Goal: Find specific fact: Find contact information

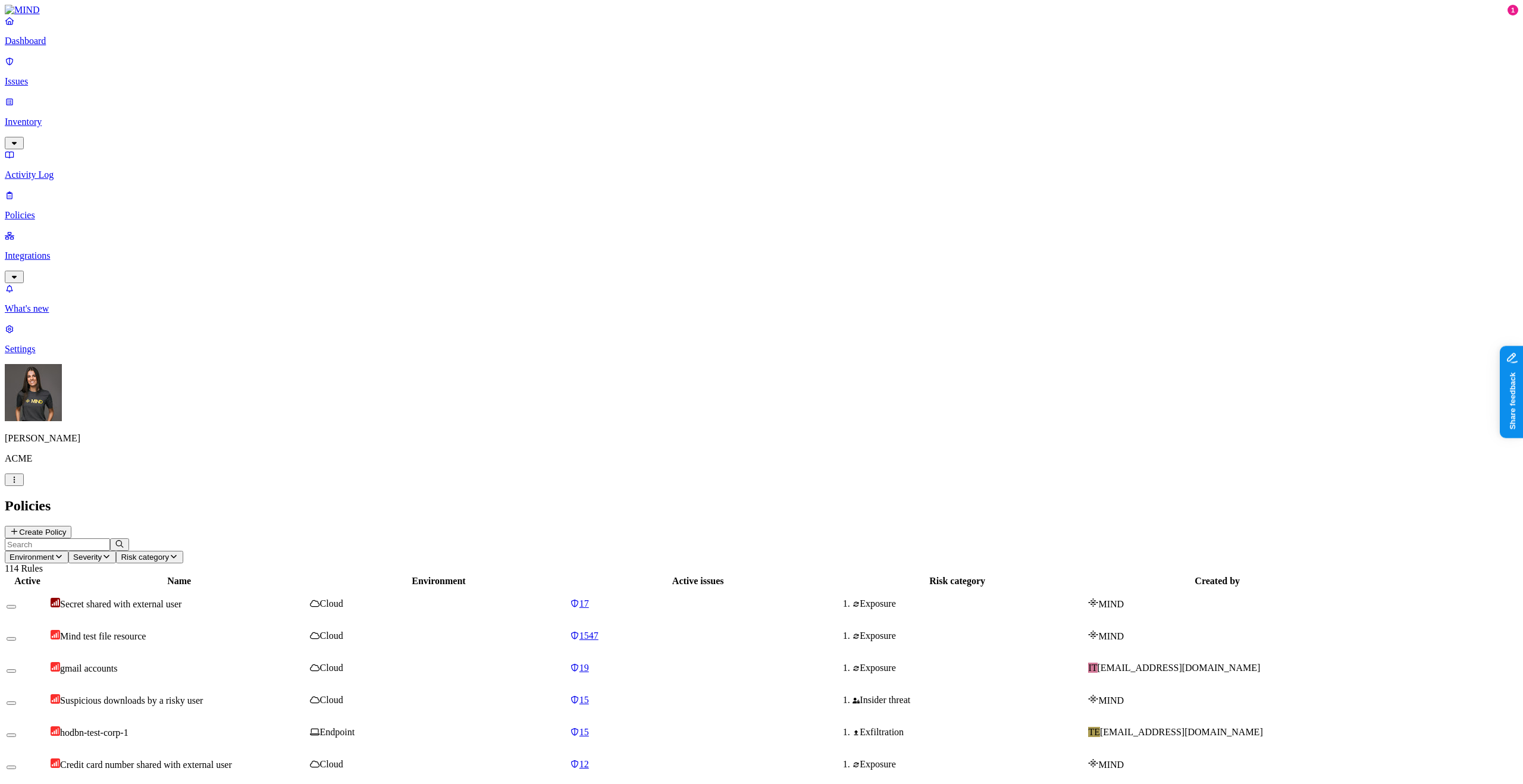
click at [61, 116] on p "Inventory" at bounding box center [761, 121] width 1513 height 11
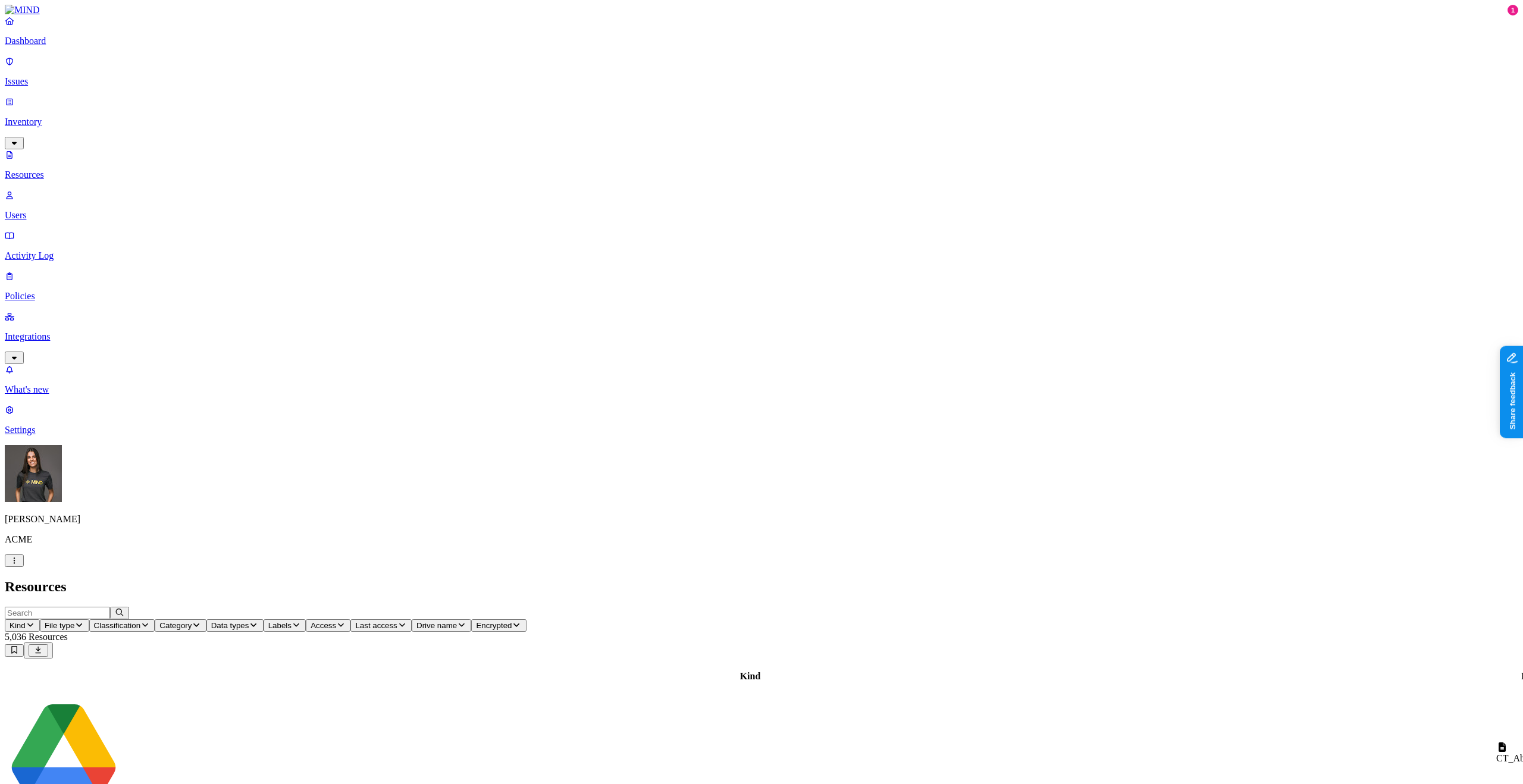
click at [70, 210] on p "Users" at bounding box center [761, 216] width 1513 height 11
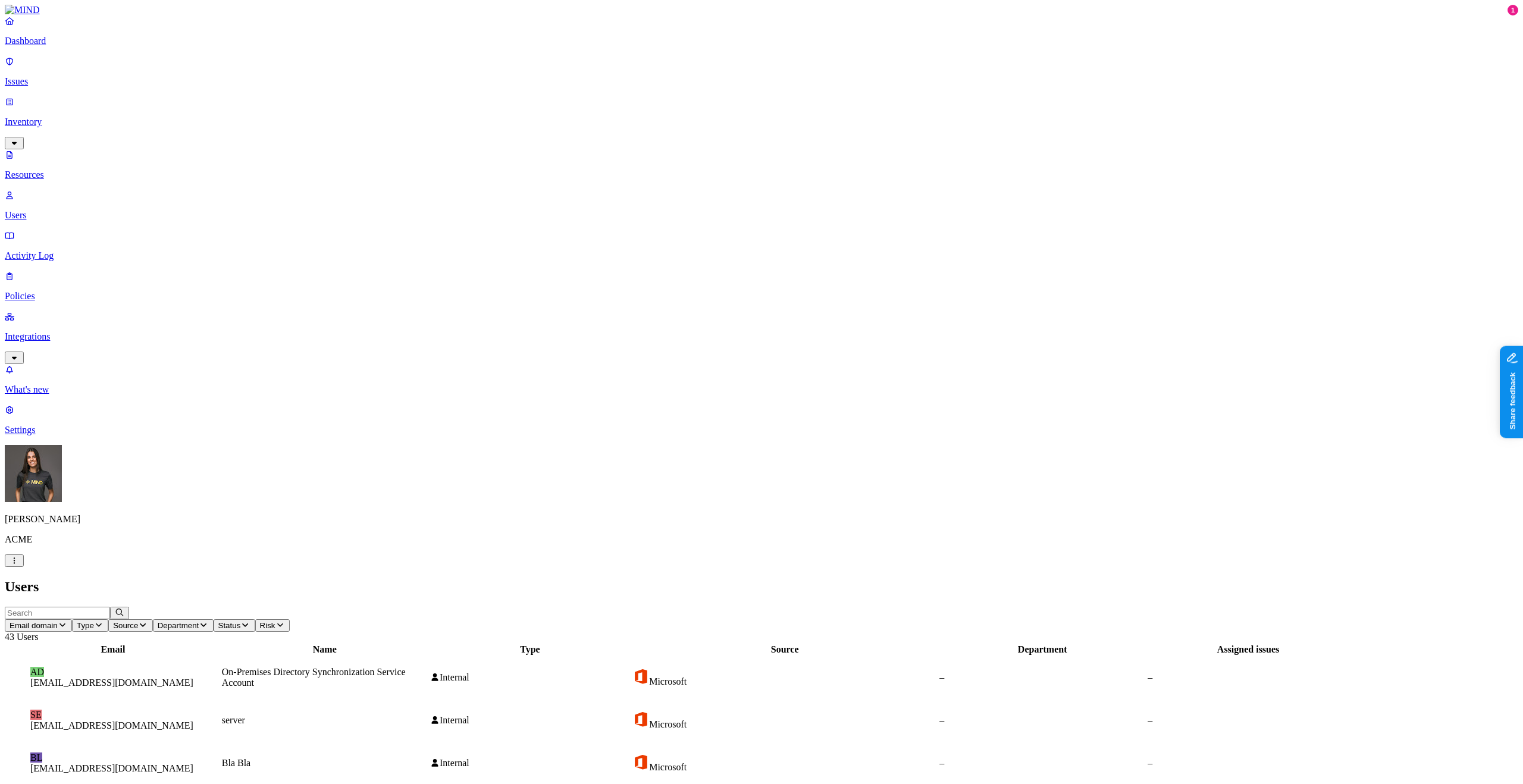
click at [152, 619] on button "Source" at bounding box center [130, 626] width 44 height 12
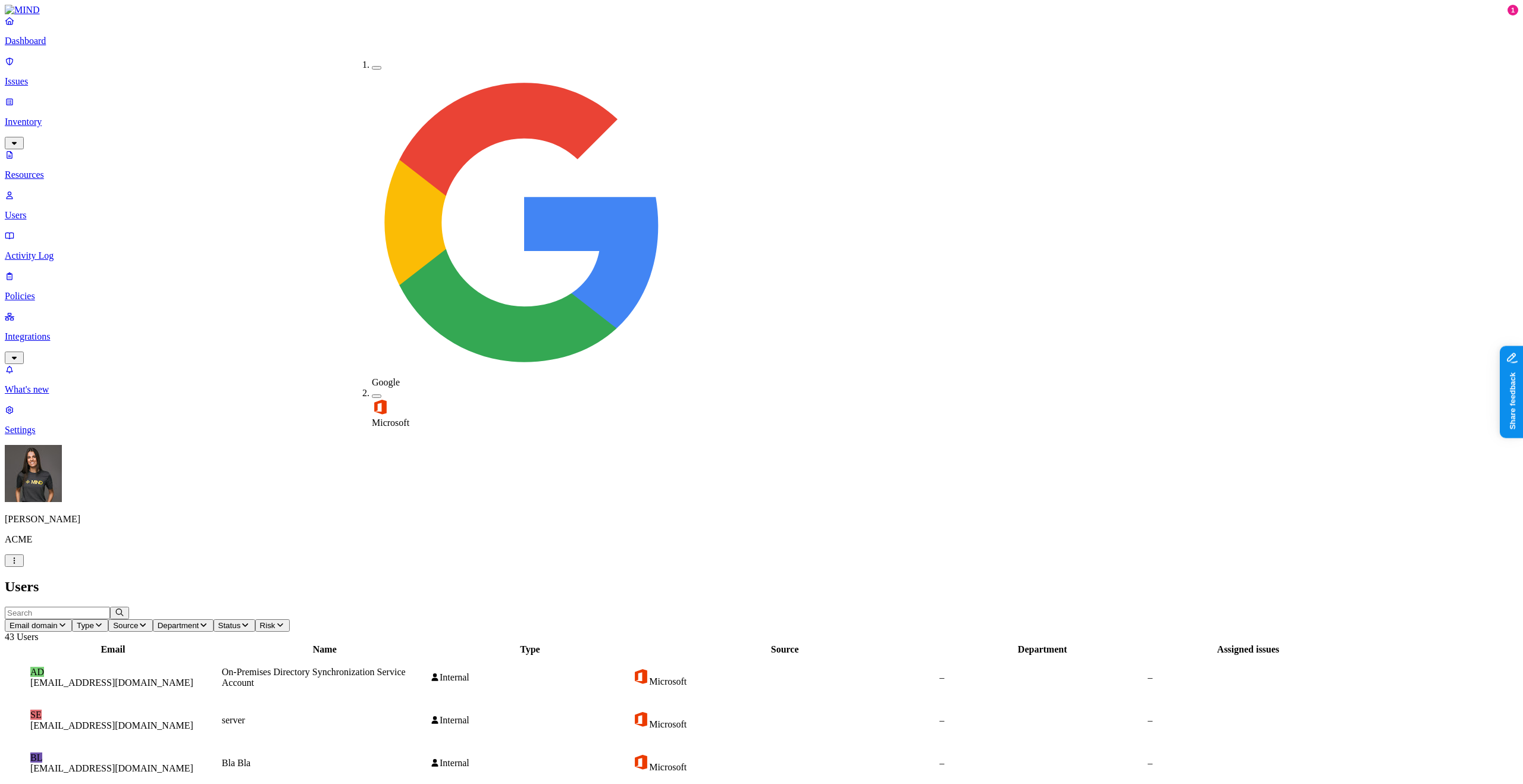
click at [388, 417] on span "Microsoft" at bounding box center [390, 421] width 38 height 10
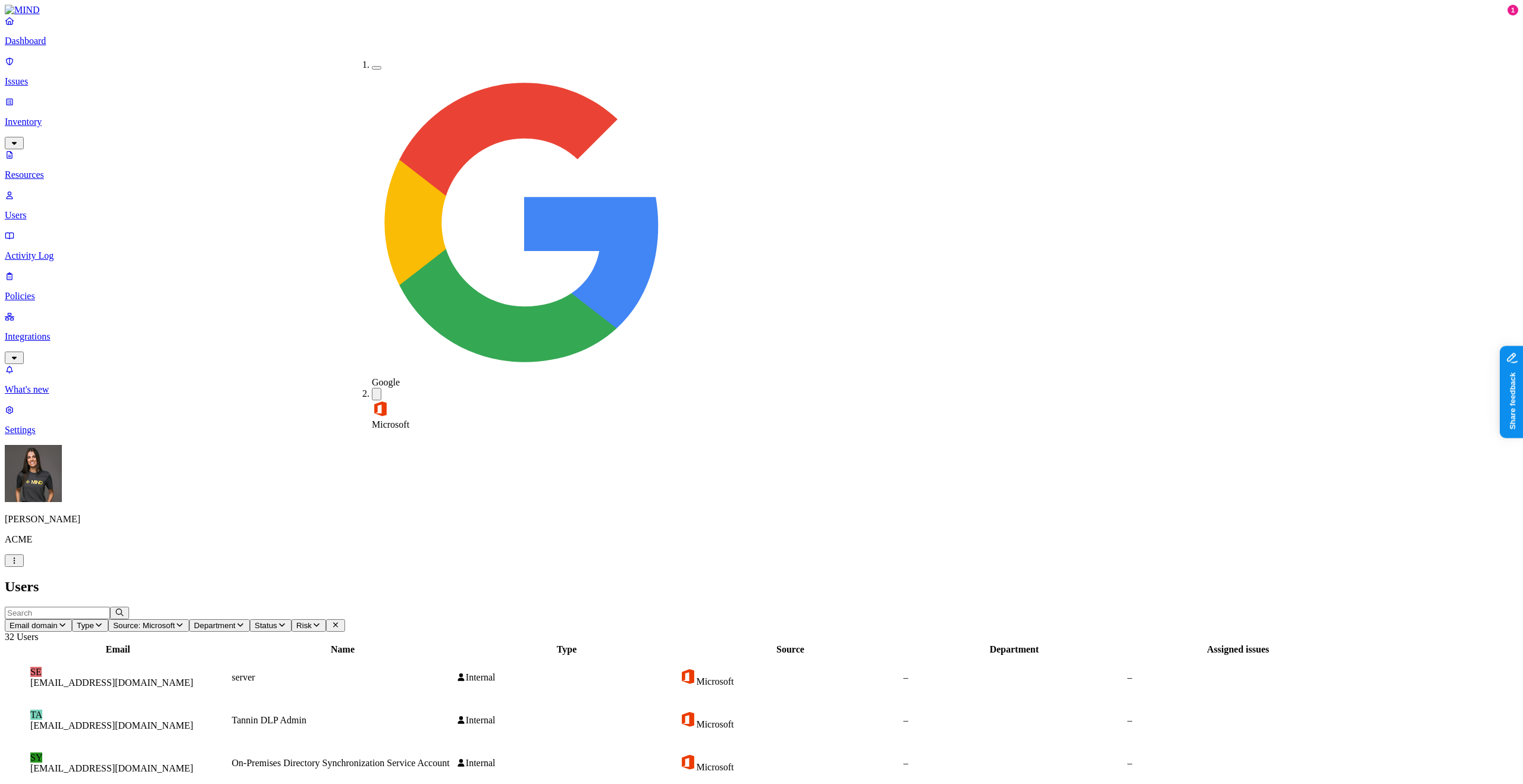
click at [267, 579] on h2 "Users" at bounding box center [761, 587] width 1513 height 16
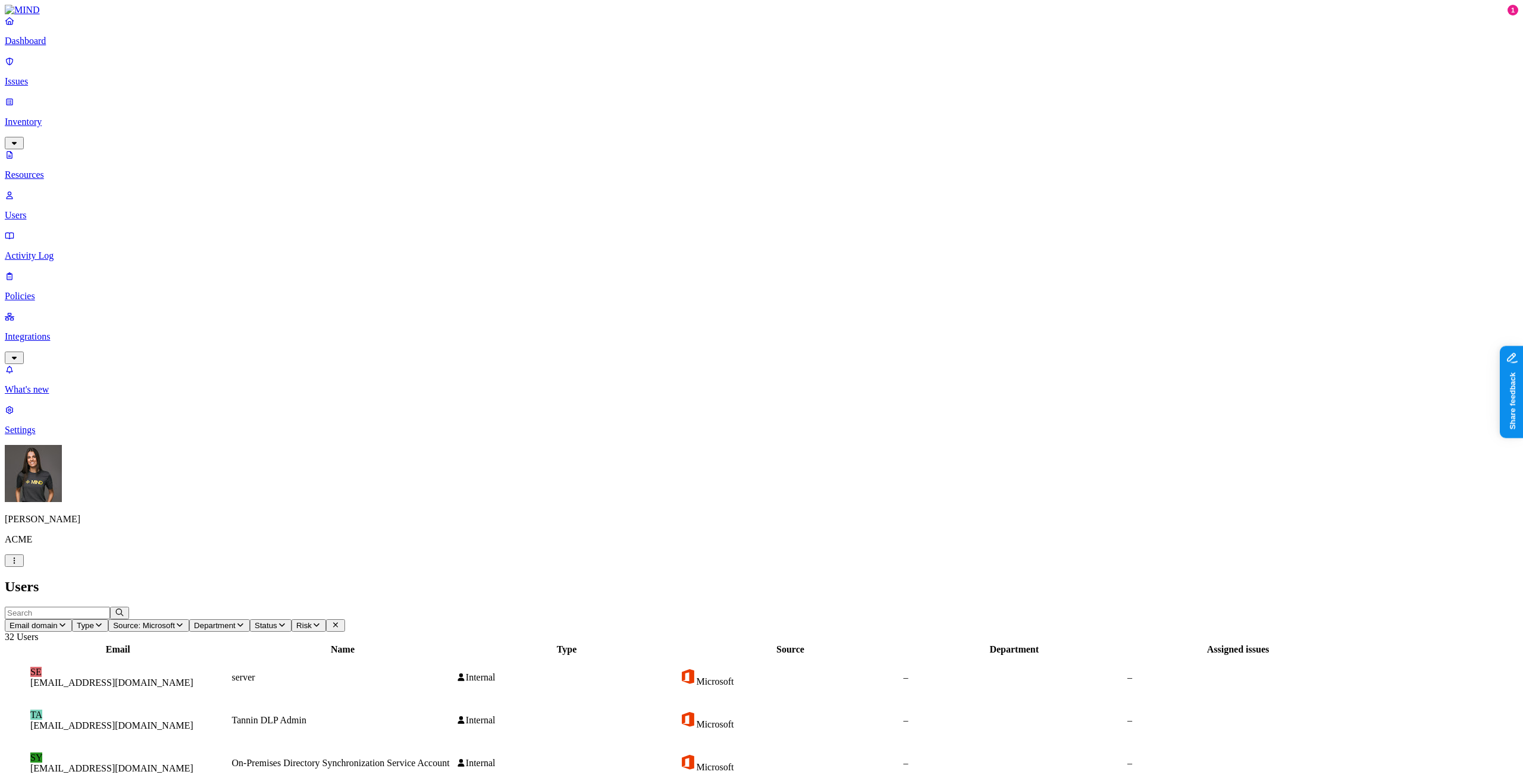
copy h3 "[EMAIL_ADDRESS][DOMAIN_NAME]"
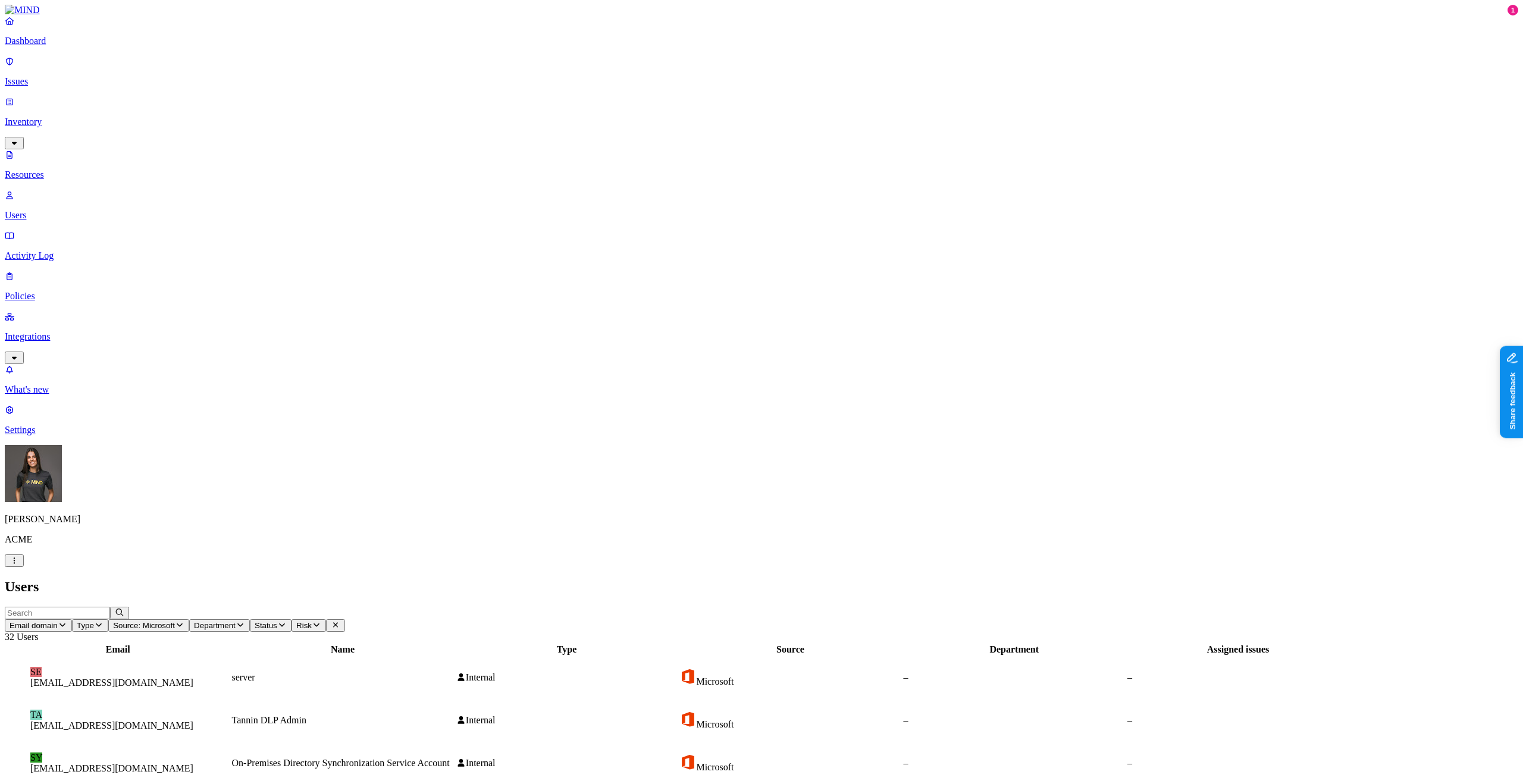
copy h3 "[EMAIL_ADDRESS][DOMAIN_NAME]"
